Goal: Navigation & Orientation: Find specific page/section

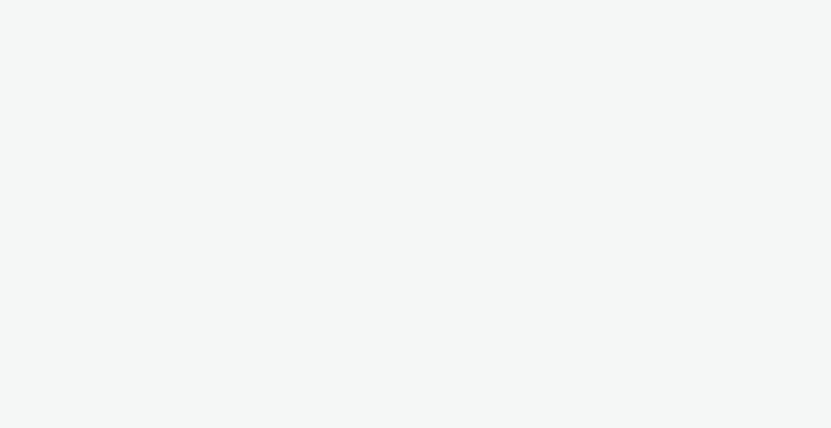
select select "b1b940d3-d05b-48b5-821e-f328c33b988b"
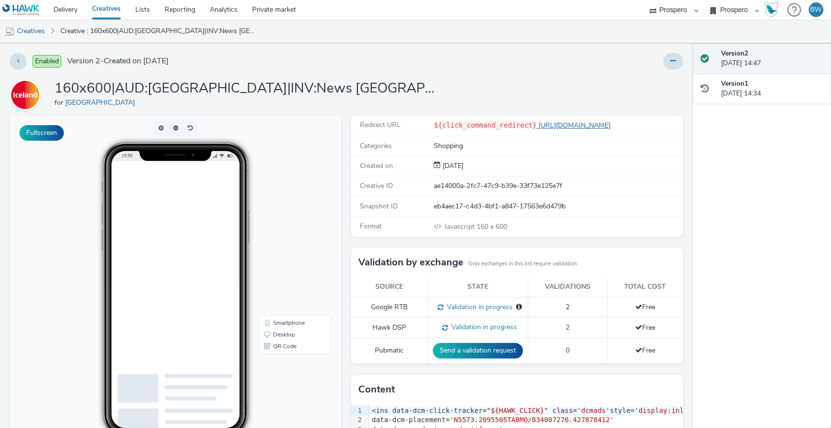
click at [562, 127] on link "[URL][DOMAIN_NAME]" at bounding box center [575, 125] width 78 height 9
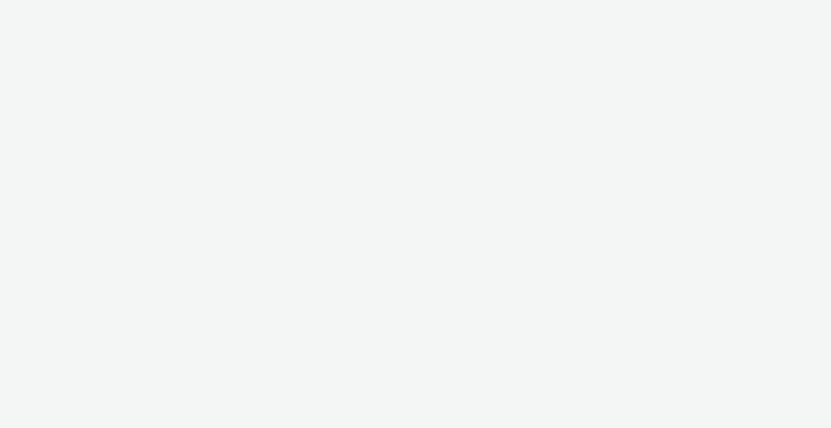
select select "b1b940d3-d05b-48b5-821e-f328c33b988b"
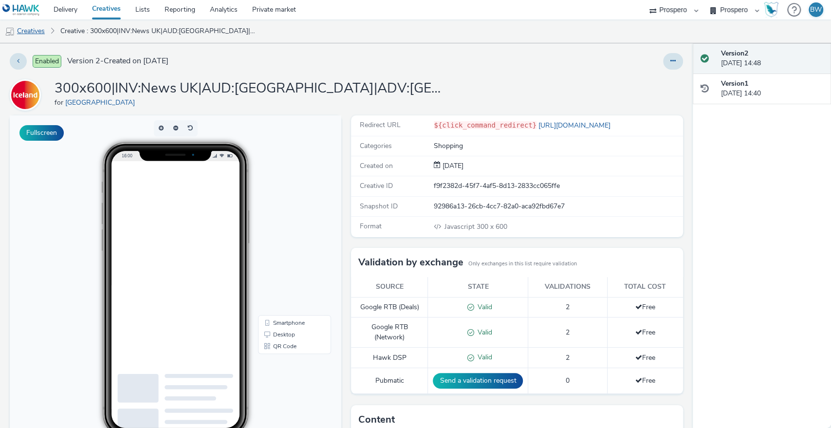
click at [33, 30] on link "Creatives" at bounding box center [25, 30] width 50 height 23
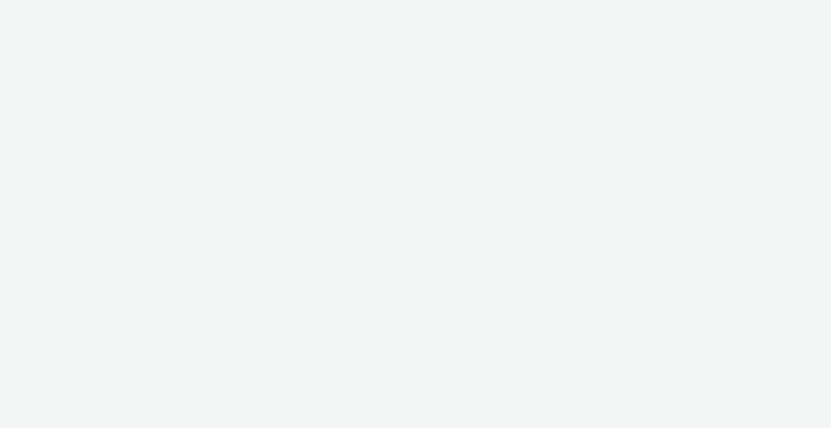
select select "b1b940d3-d05b-48b5-821e-f328c33b988b"
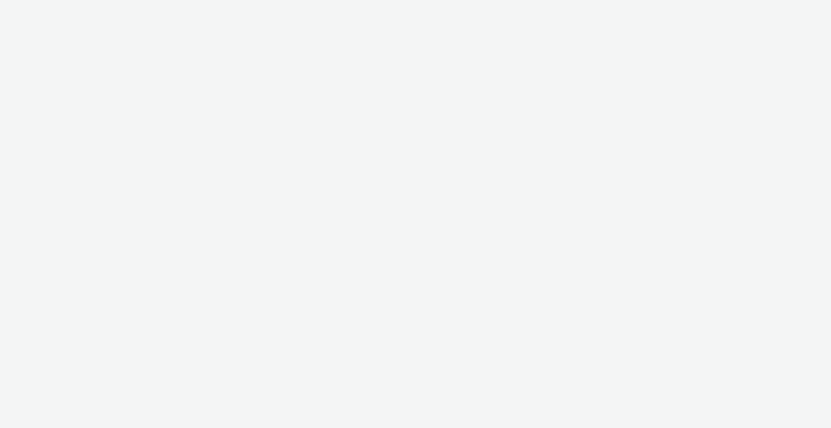
select select "b1b940d3-d05b-48b5-821e-f328c33b988b"
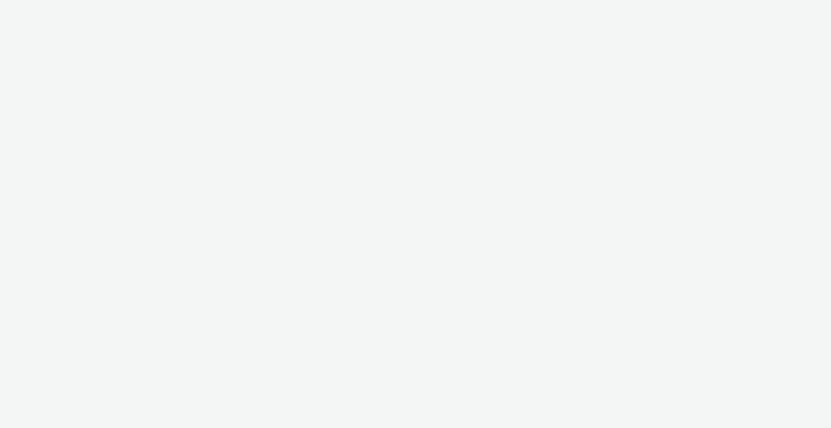
select select "b1b940d3-d05b-48b5-821e-f328c33b988b"
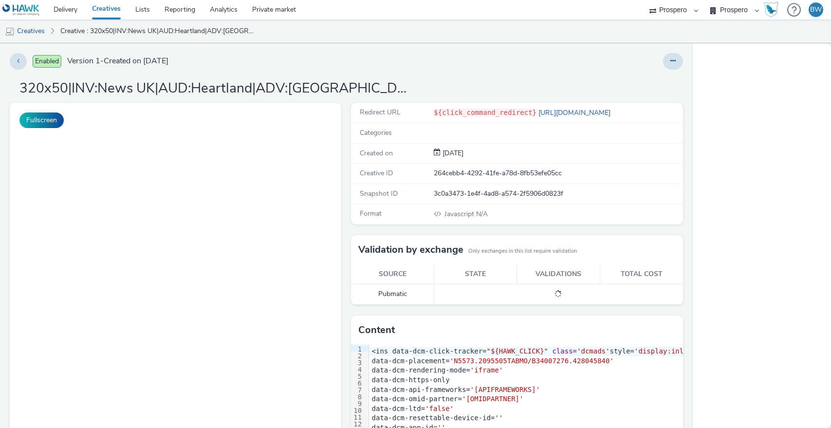
select select "b1b940d3-d05b-48b5-821e-f328c33b988b"
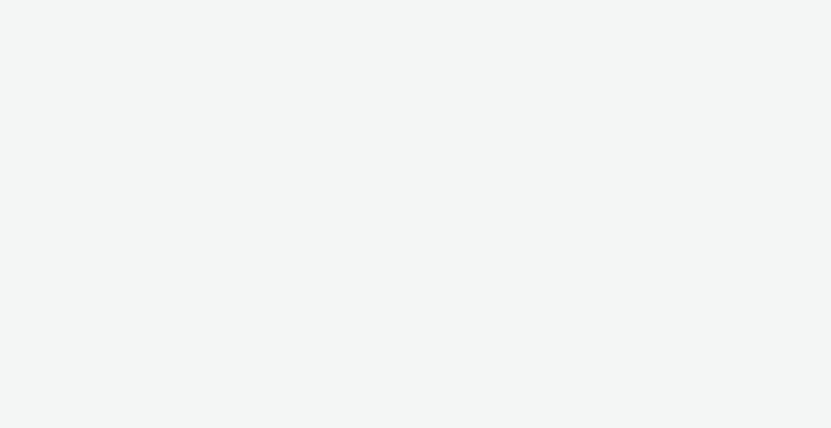
select select "b1b940d3-d05b-48b5-821e-f328c33b988b"
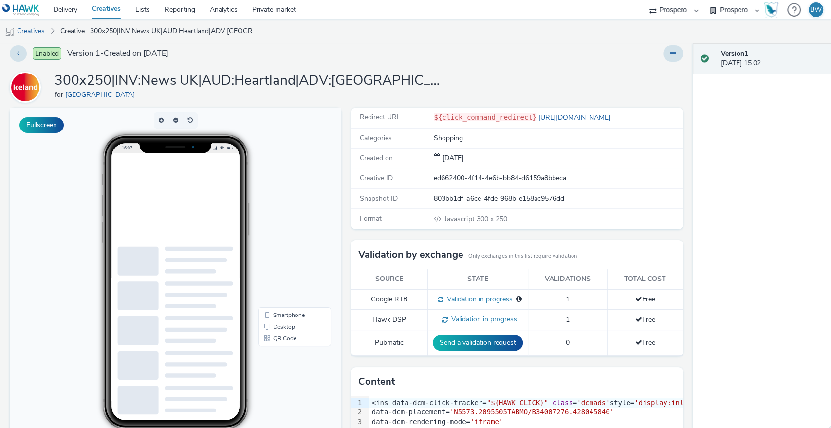
scroll to position [54, 0]
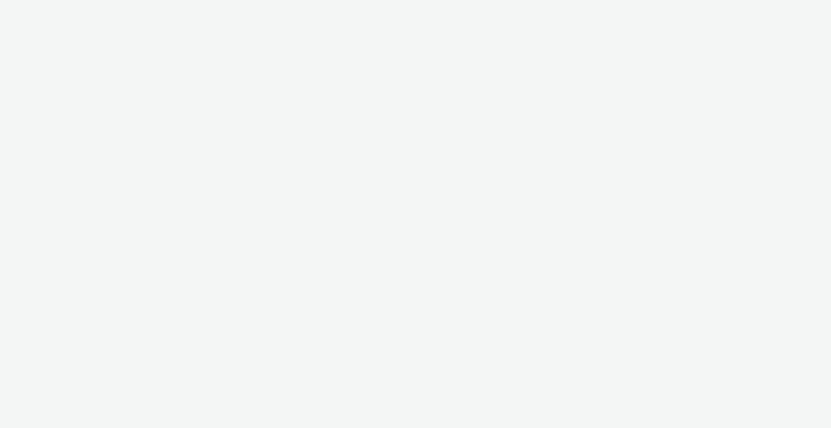
select select "b1b940d3-d05b-48b5-821e-f328c33b988b"
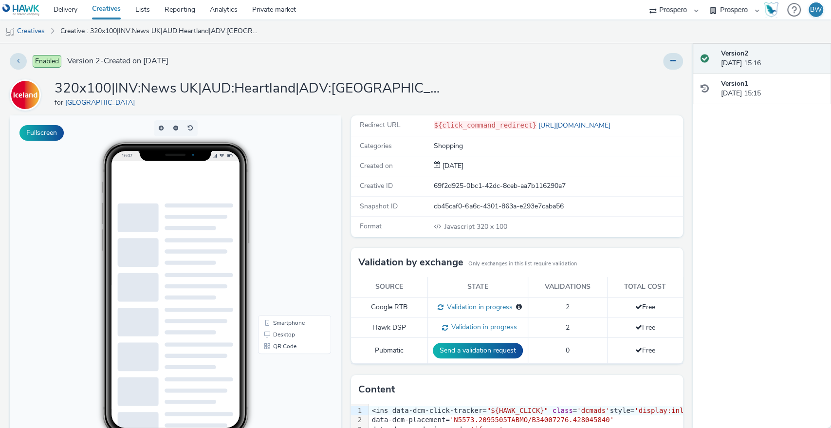
scroll to position [54, 0]
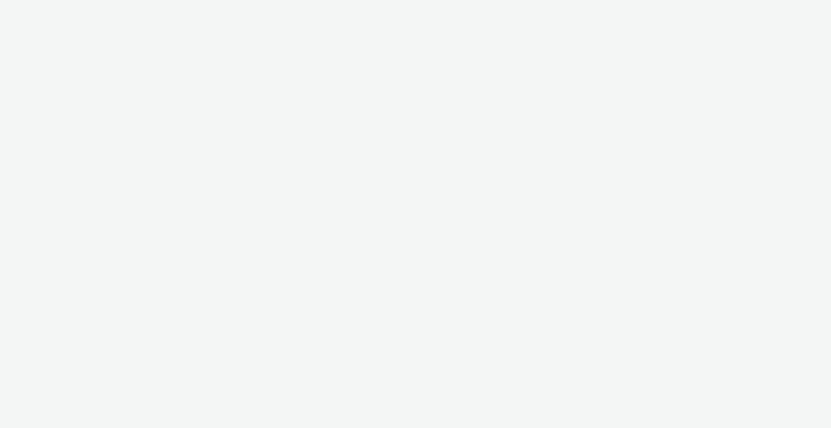
select select "b1b940d3-d05b-48b5-821e-f328c33b988b"
